Goal: Communication & Community: Answer question/provide support

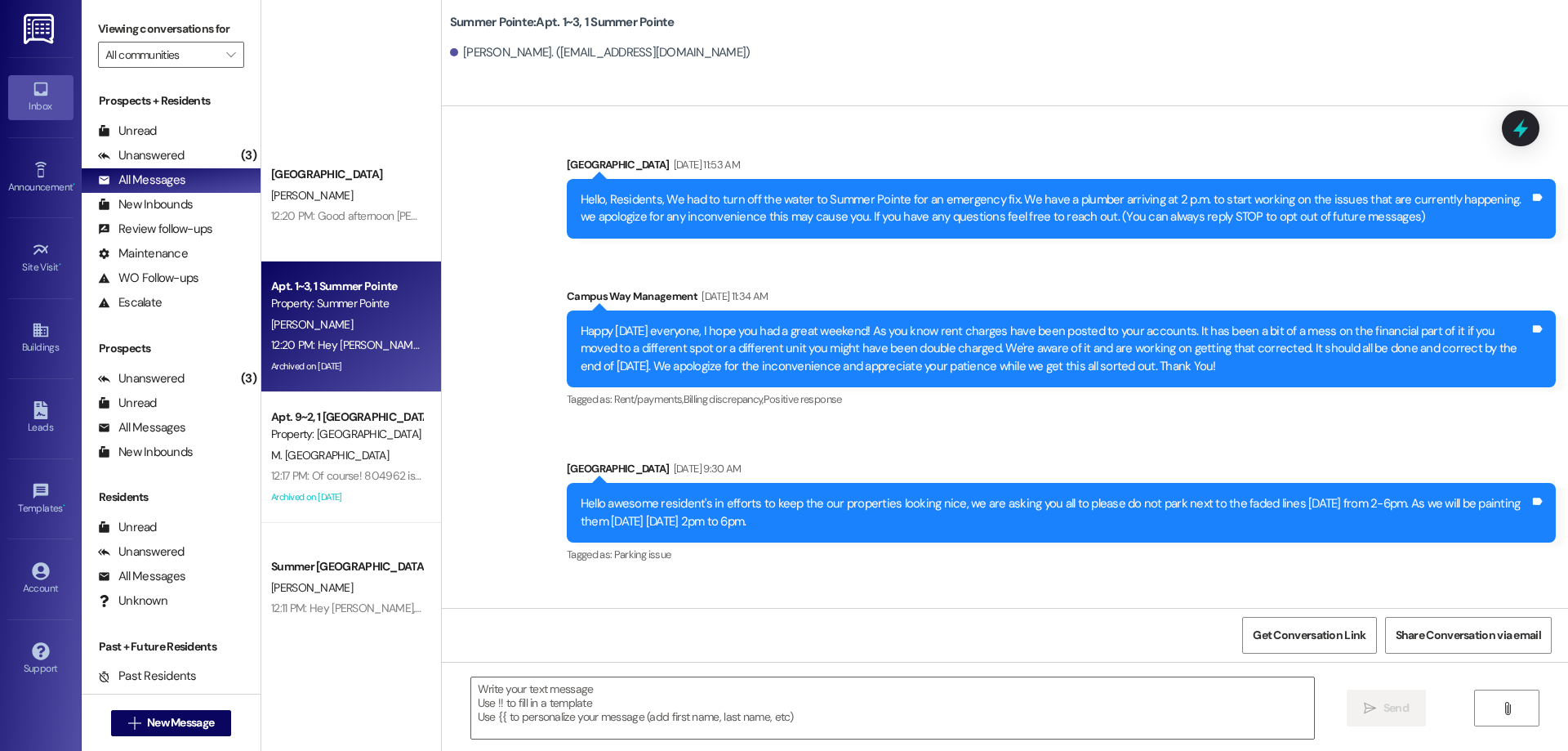
scroll to position [24504, 0]
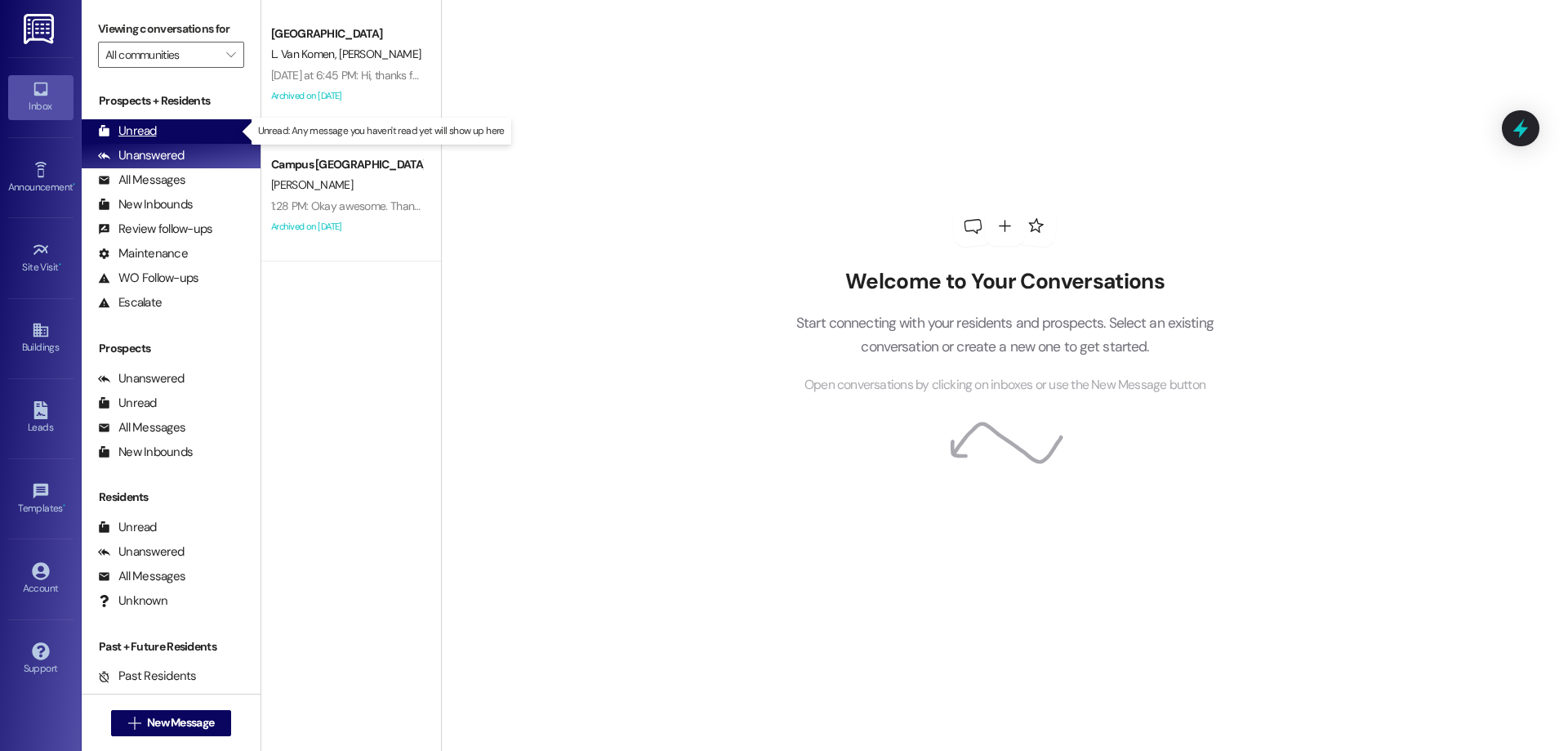
click at [192, 138] on div "Unread (0)" at bounding box center [171, 131] width 179 height 24
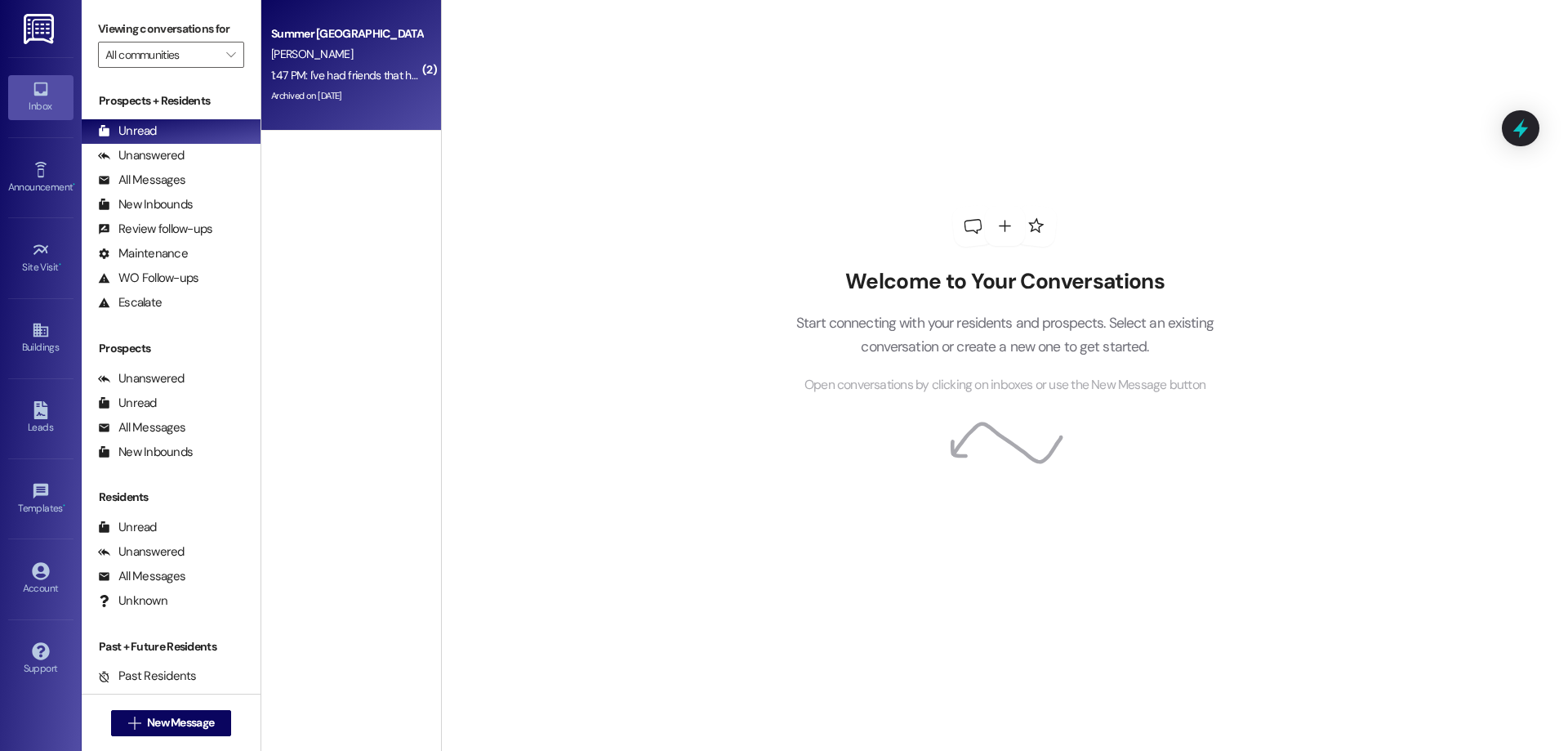
click at [364, 93] on div "Archived on [DATE]" at bounding box center [346, 96] width 154 height 20
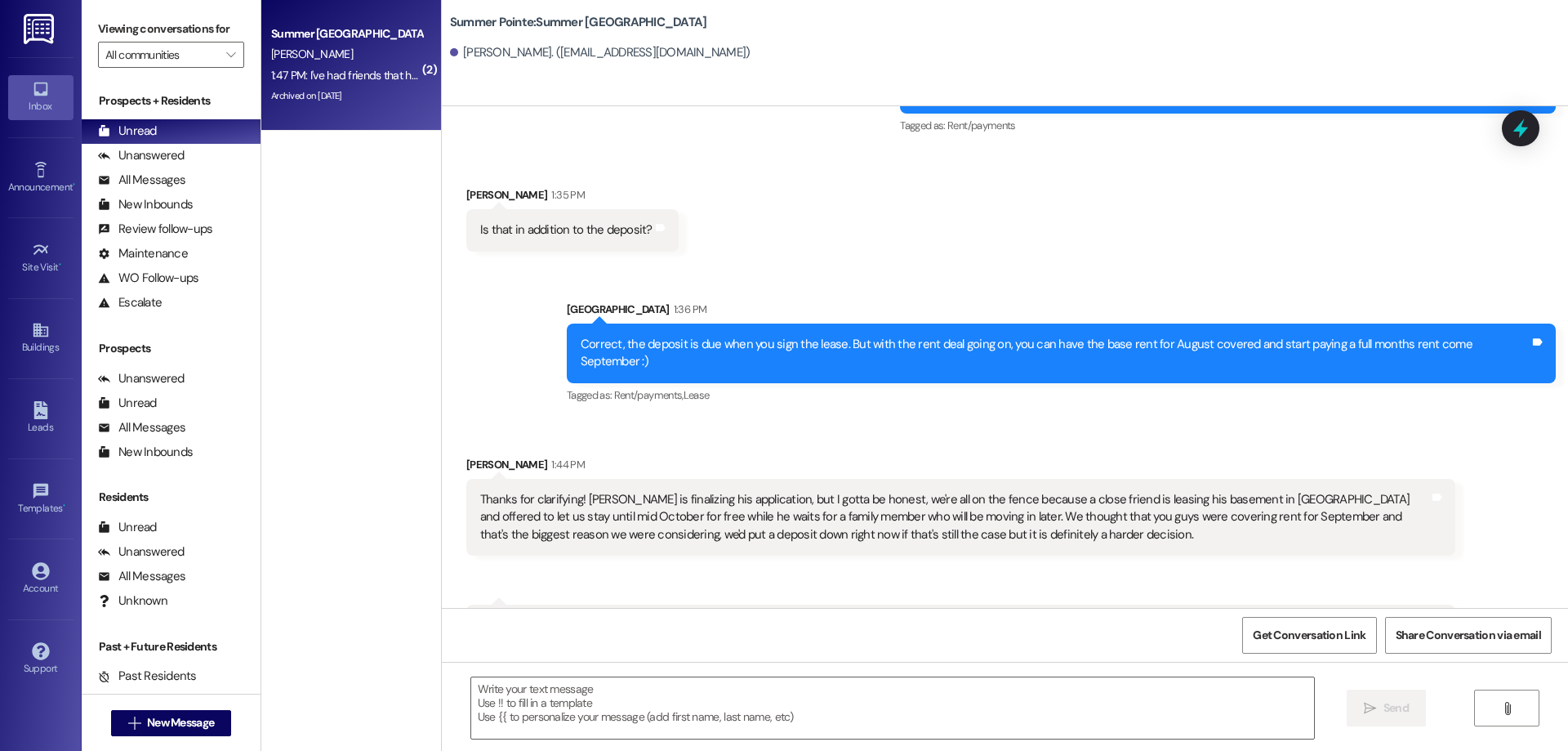
scroll to position [3668, 0]
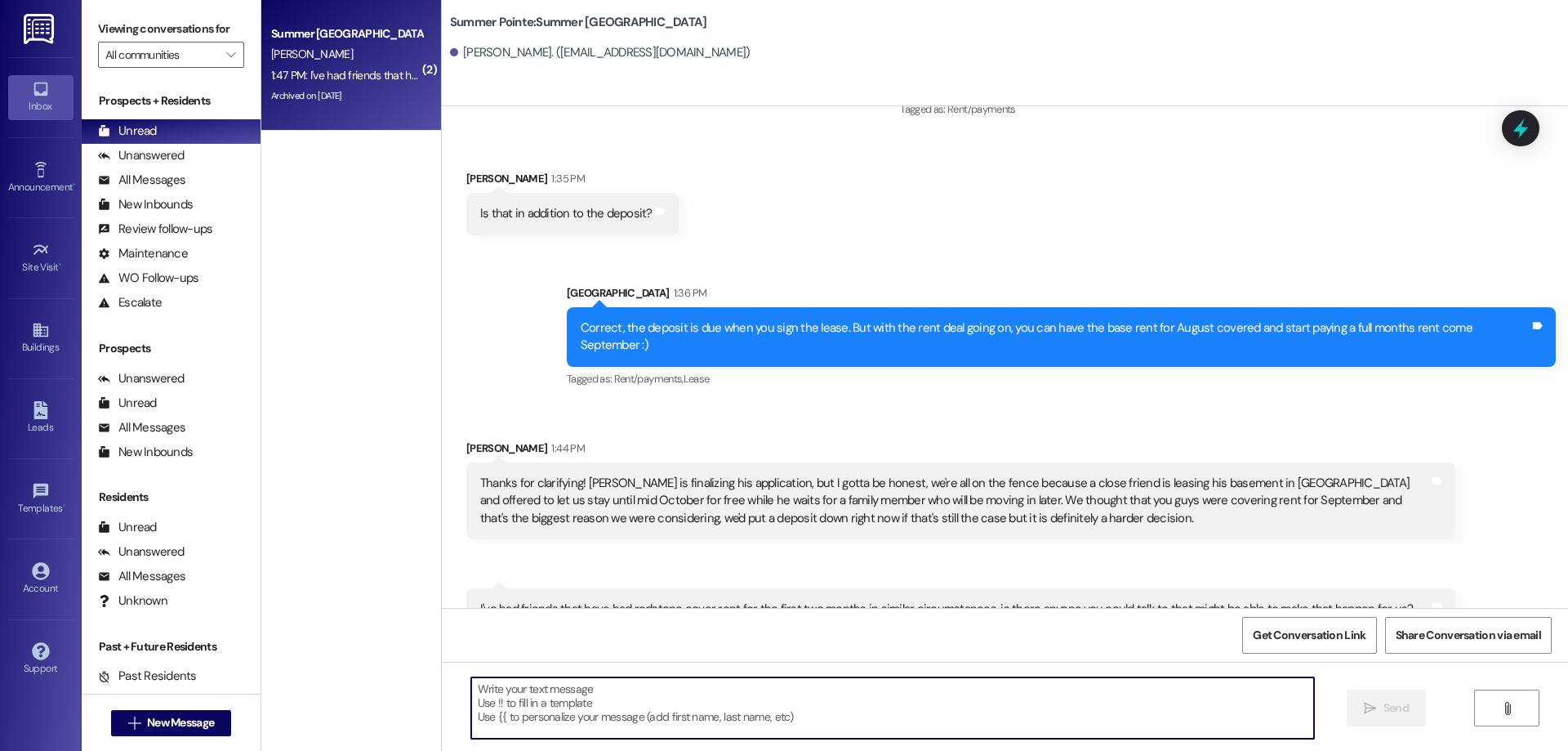
click at [748, 719] on textarea at bounding box center [892, 708] width 843 height 61
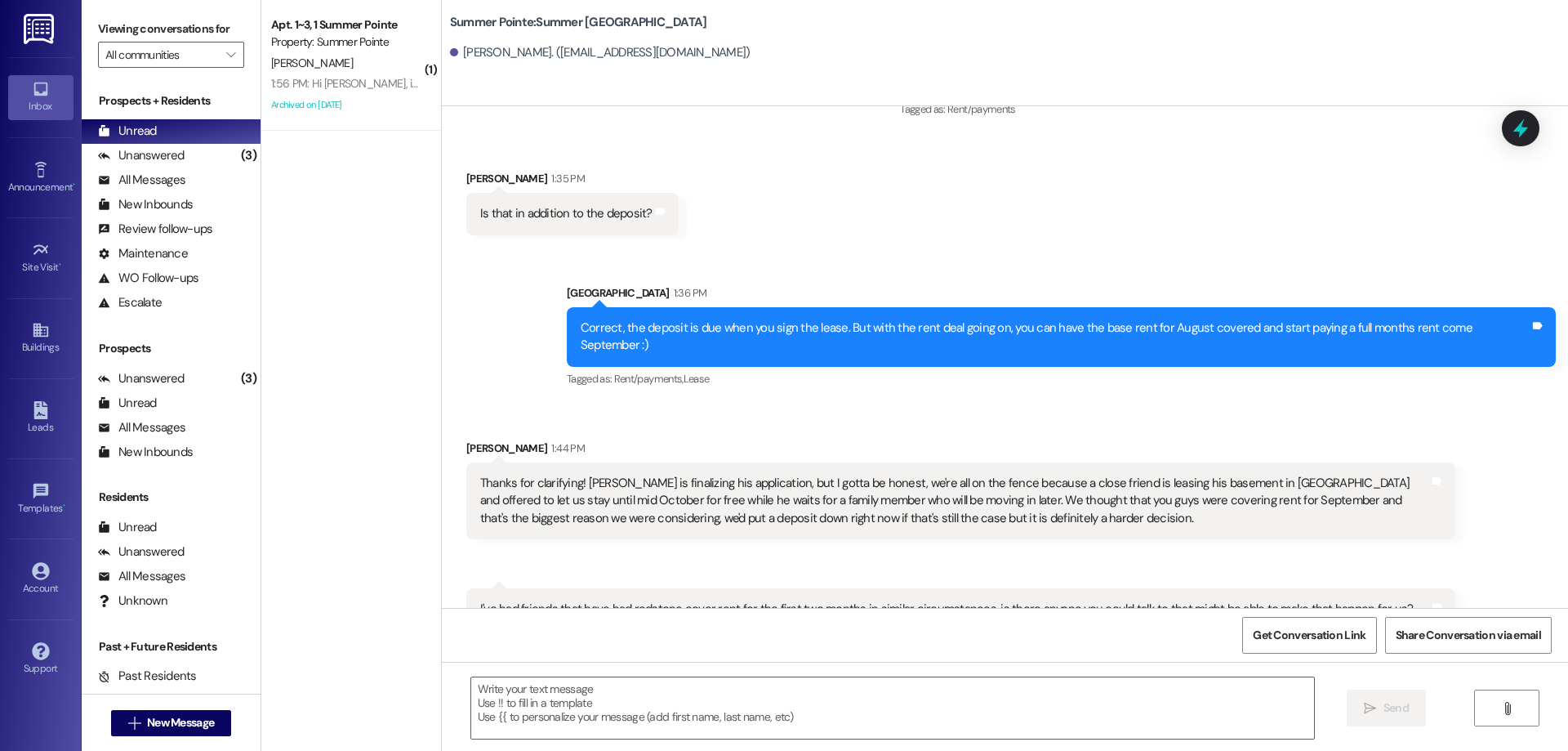
click at [393, 27] on div "Apt. 1~3, 1 Summer Pointe" at bounding box center [346, 25] width 151 height 17
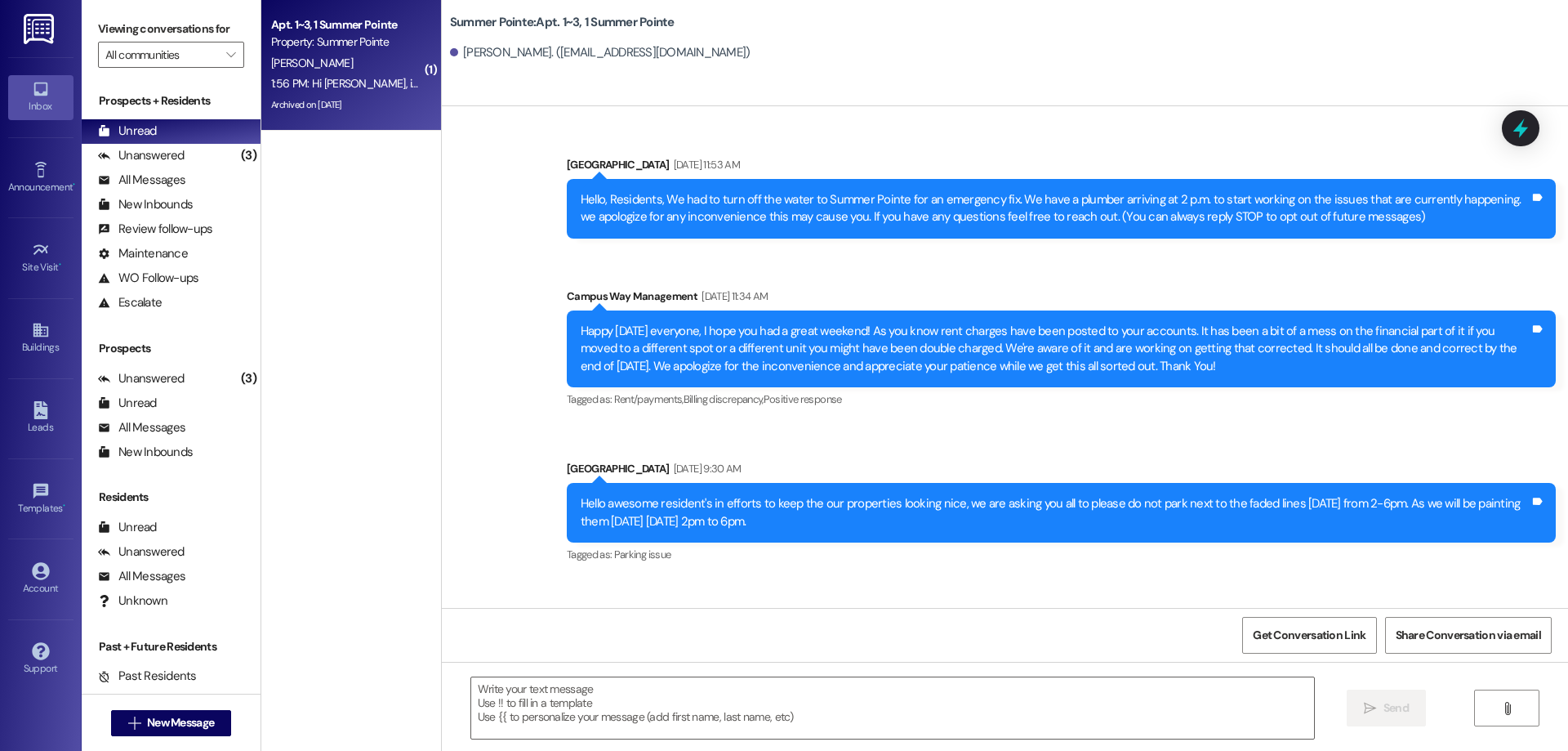
scroll to position [24659, 0]
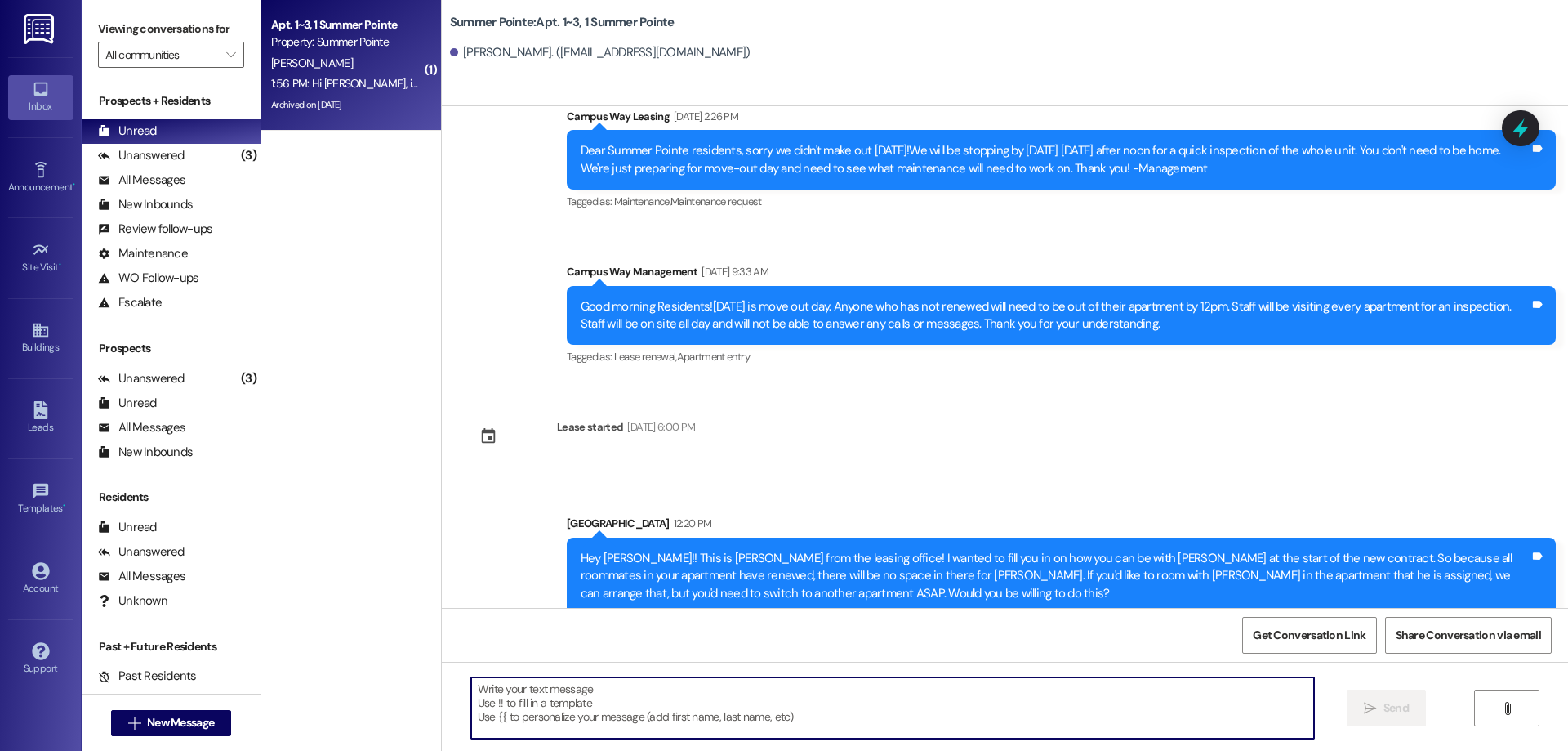
click at [1000, 716] on textarea at bounding box center [892, 708] width 843 height 61
click at [477, 684] on textarea "YEs of course you can ask. But you cannot" at bounding box center [892, 708] width 843 height 61
click at [744, 699] on textarea "Yes of course you can ask. But you cannot" at bounding box center [892, 708] width 843 height 61
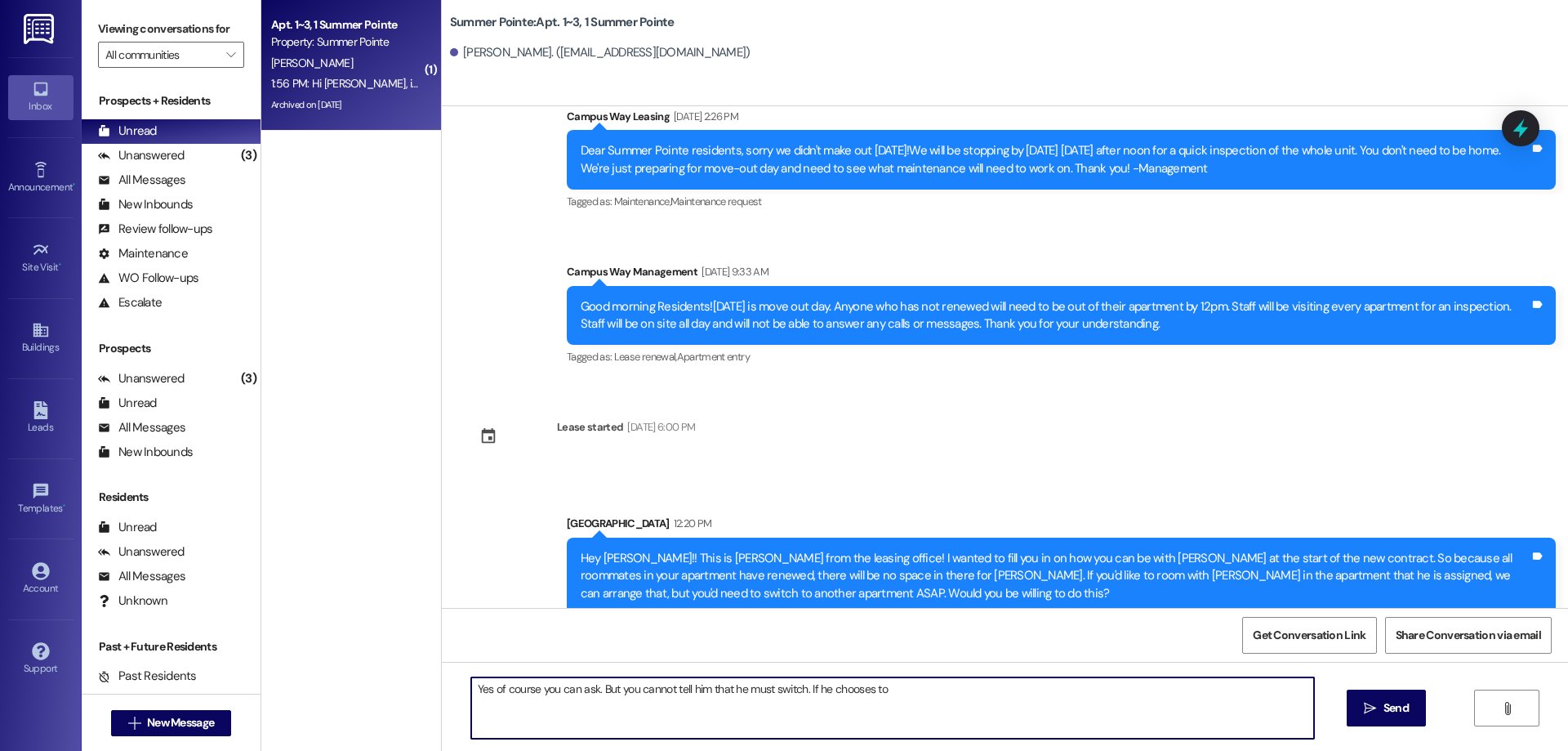
scroll to position [24658, 0]
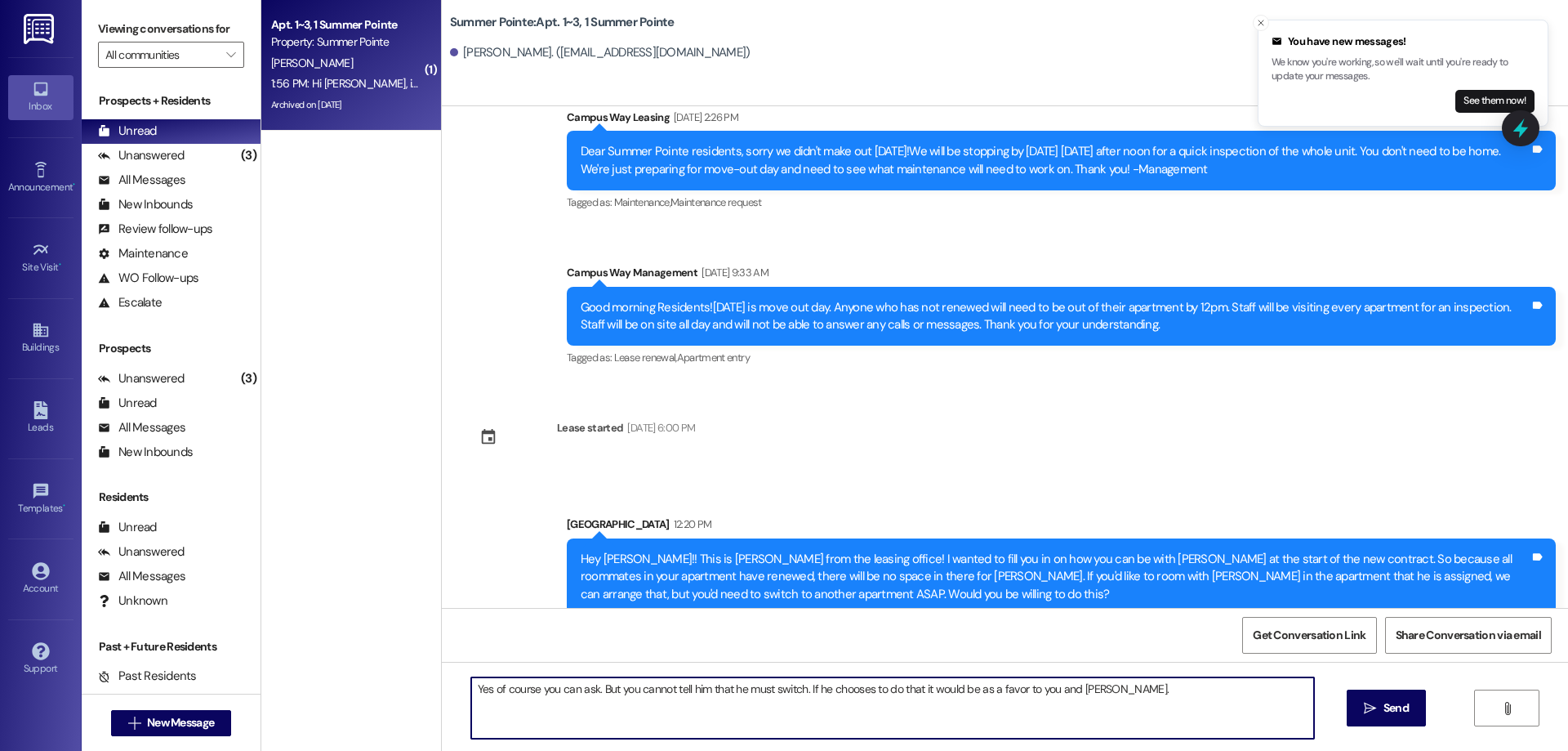
type textarea "Yes of course you can ask. But you cannot tell him that he must switch. If he c…"
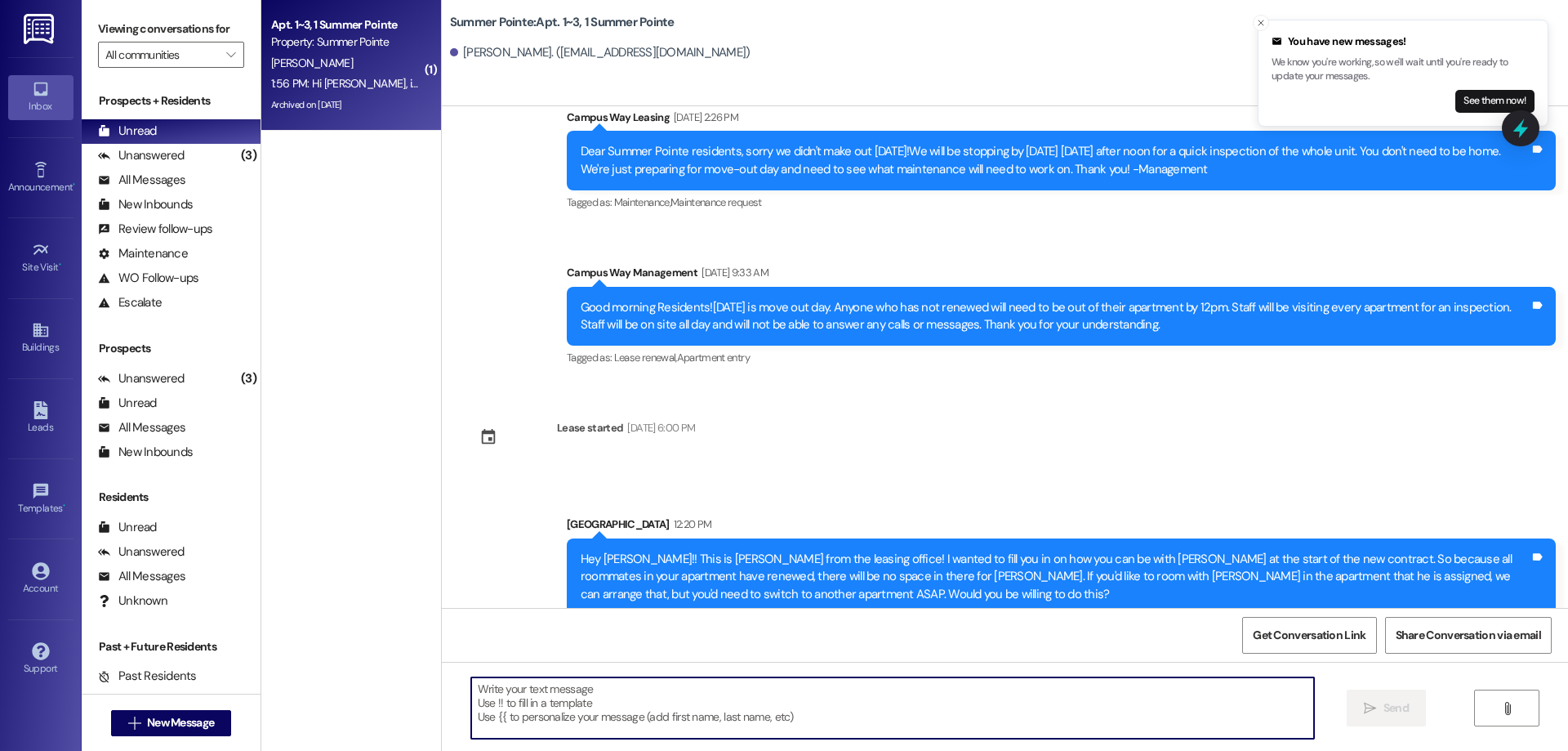
scroll to position [24887, 0]
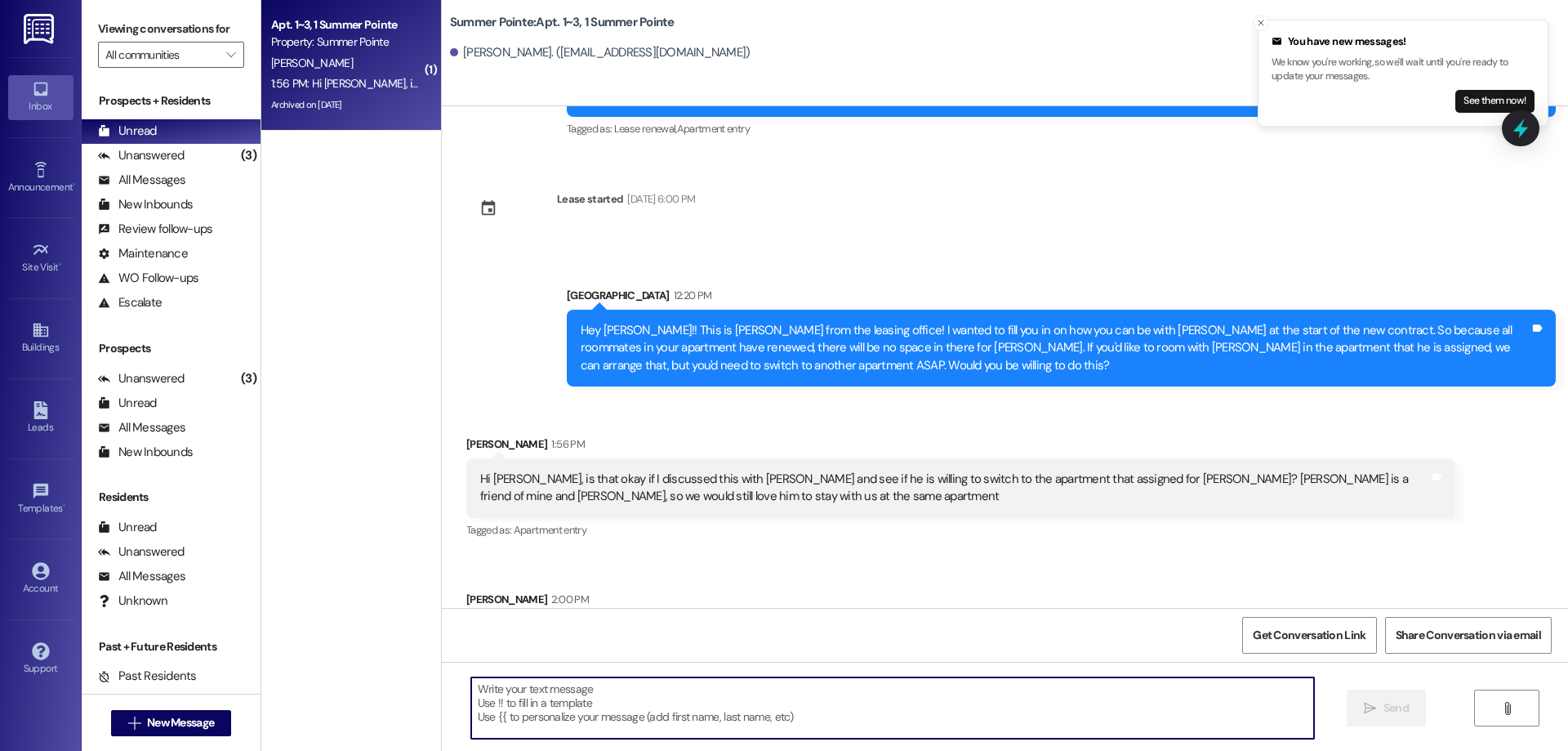
click at [969, 698] on textarea at bounding box center [892, 708] width 843 height 61
click at [963, 706] on textarea at bounding box center [892, 708] width 843 height 61
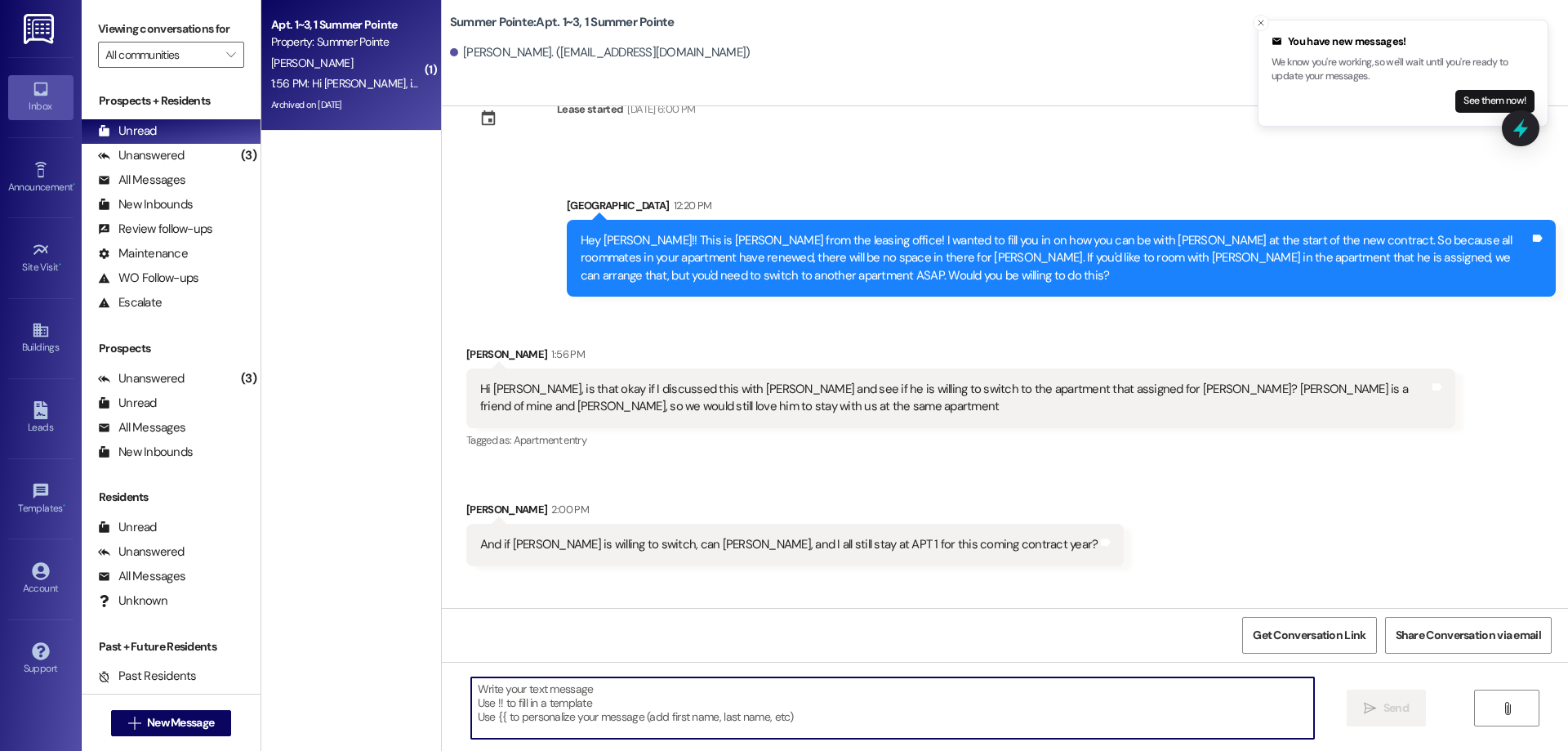
scroll to position [25000, 0]
